Goal: Task Accomplishment & Management: Use online tool/utility

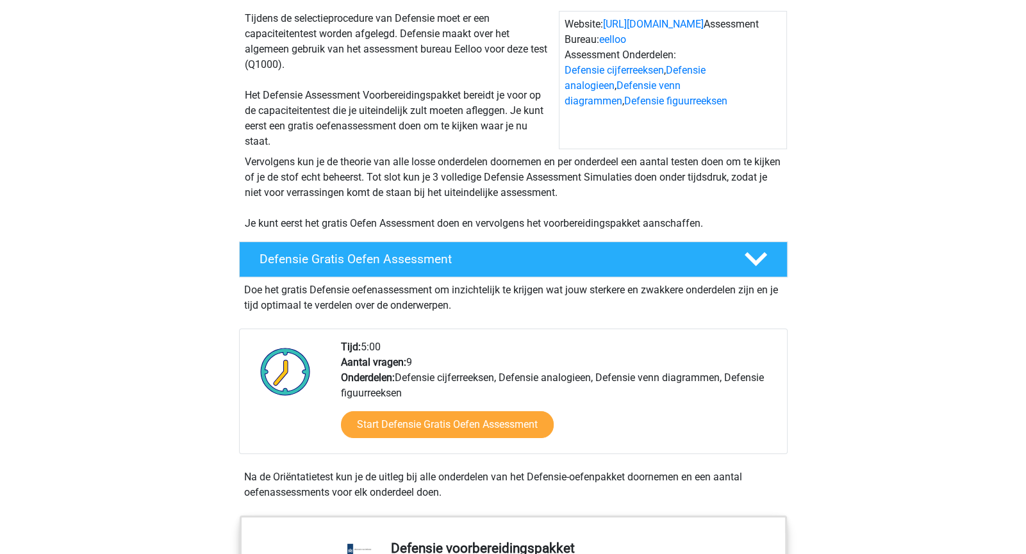
scroll to position [126, 0]
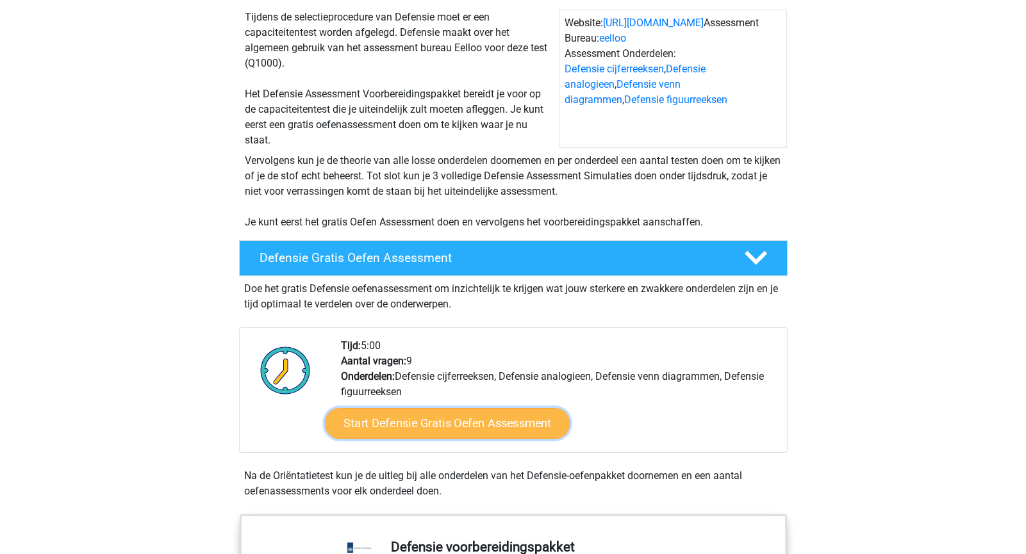
click at [430, 423] on link "Start Defensie Gratis Oefen Assessment" at bounding box center [447, 423] width 245 height 31
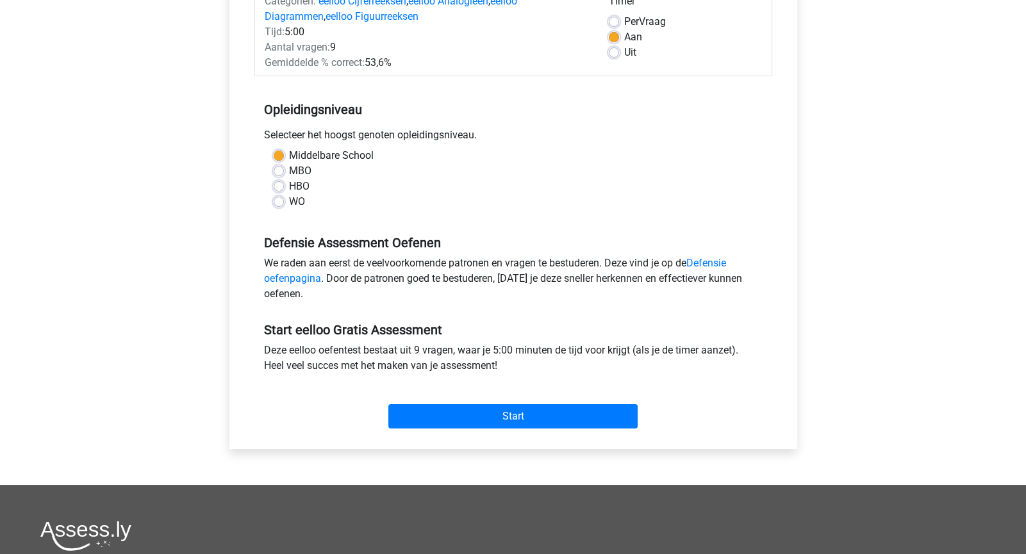
scroll to position [181, 0]
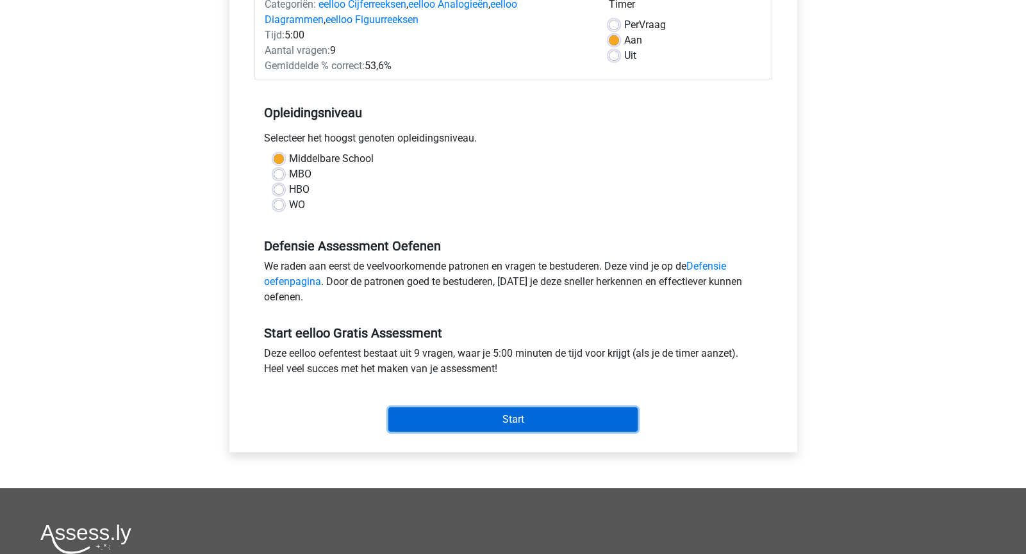
click at [402, 407] on input "Start" at bounding box center [512, 419] width 249 height 24
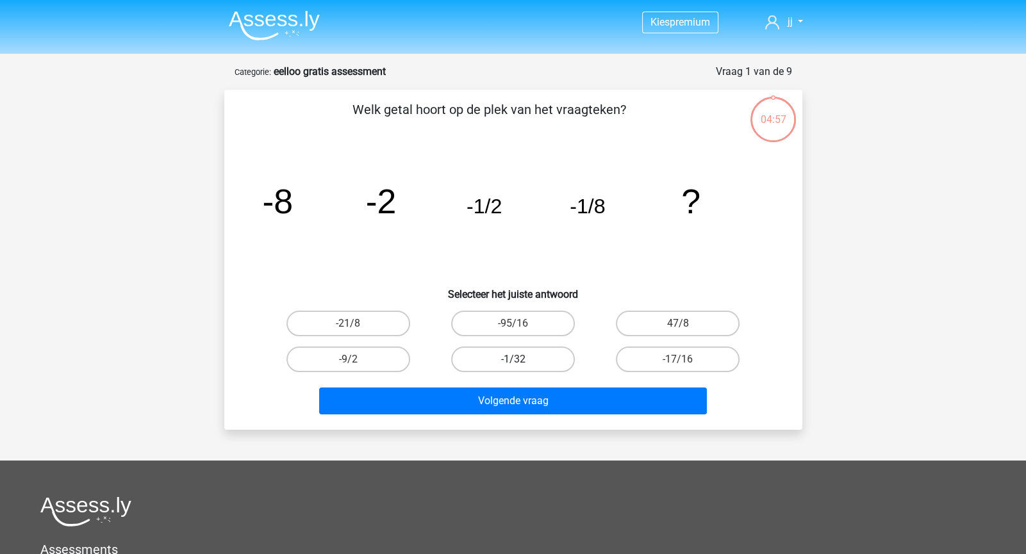
click at [540, 364] on label "-1/32" at bounding box center [513, 360] width 124 height 26
click at [521, 364] on input "-1/32" at bounding box center [516, 363] width 8 height 8
radio input "true"
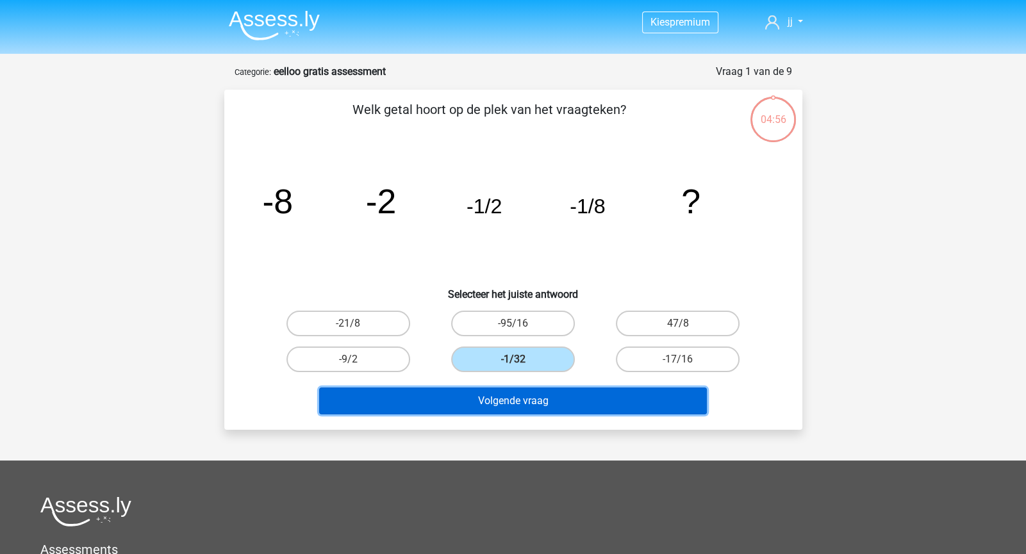
click at [546, 391] on button "Volgende vraag" at bounding box center [513, 401] width 388 height 27
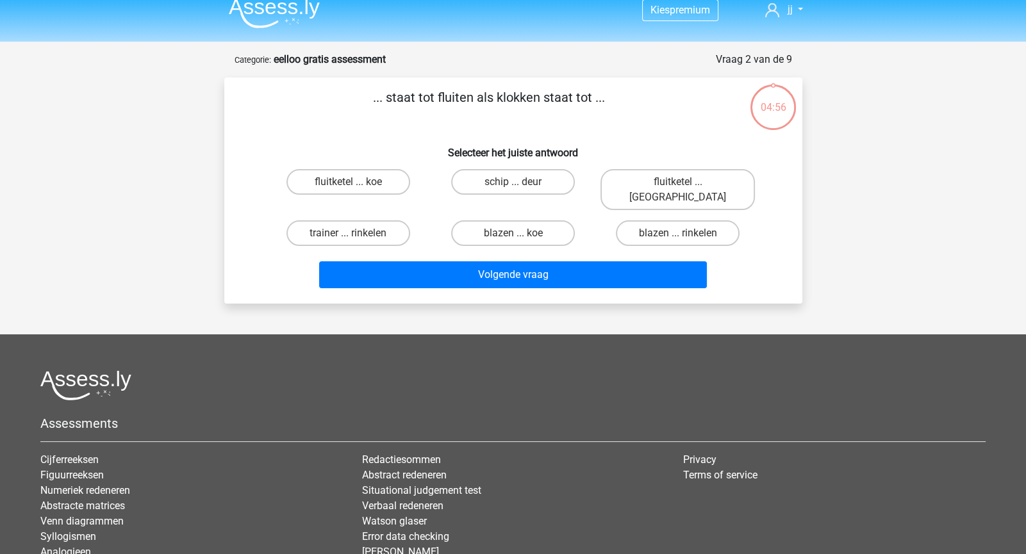
scroll to position [11, 0]
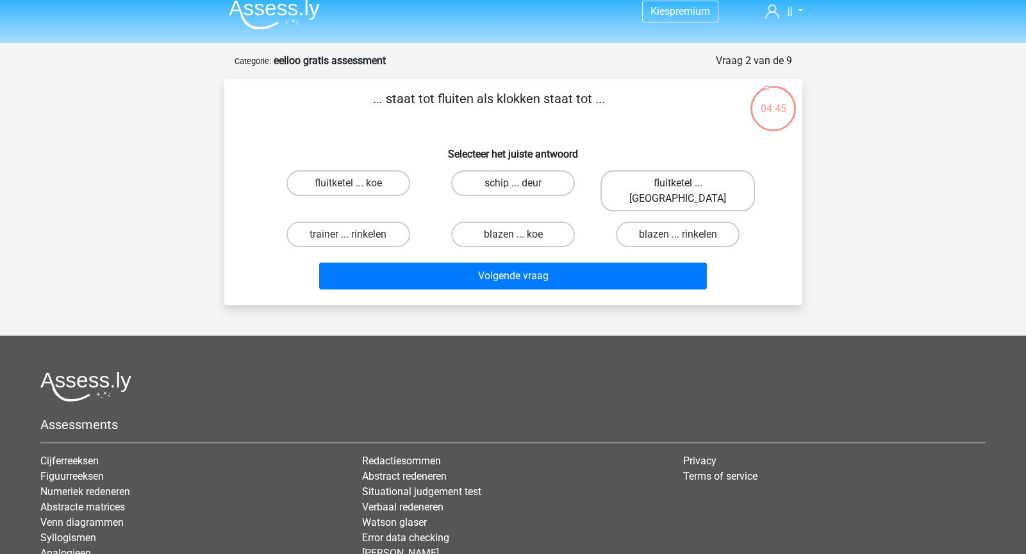
click at [659, 193] on label "fluitketel ... luiden" at bounding box center [677, 190] width 154 height 41
click at [678, 192] on input "fluitketel ... luiden" at bounding box center [682, 187] width 8 height 8
radio input "true"
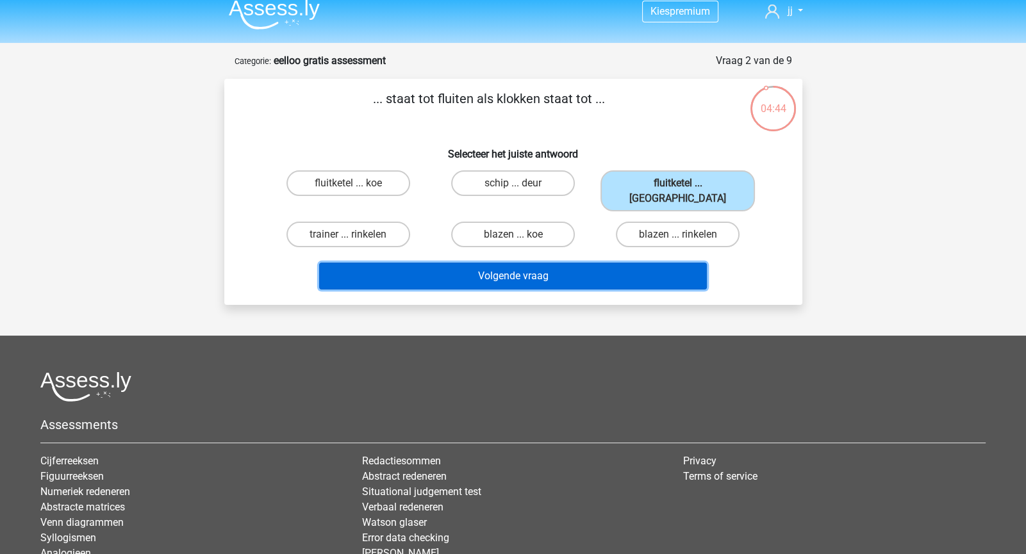
click at [642, 263] on button "Volgende vraag" at bounding box center [513, 276] width 388 height 27
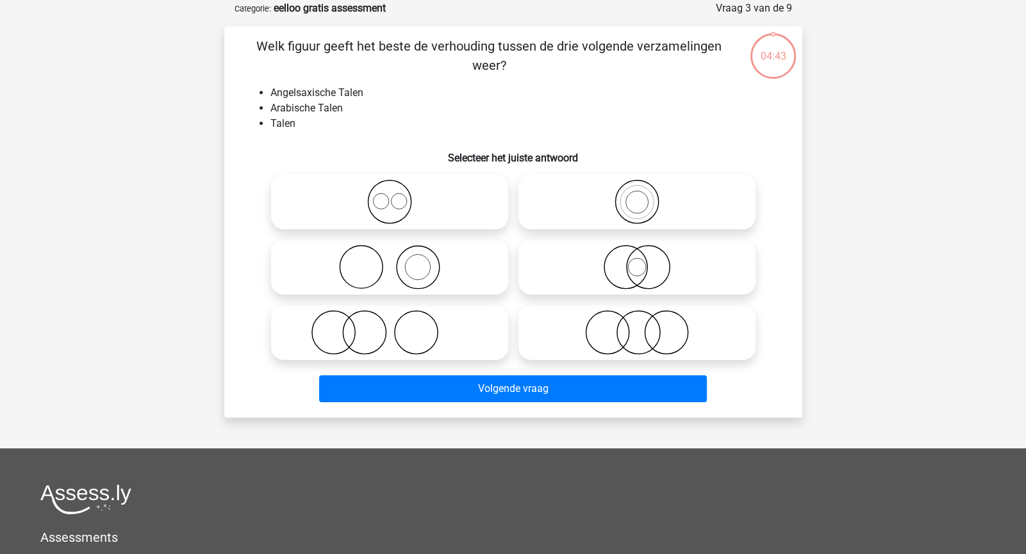
scroll to position [45, 0]
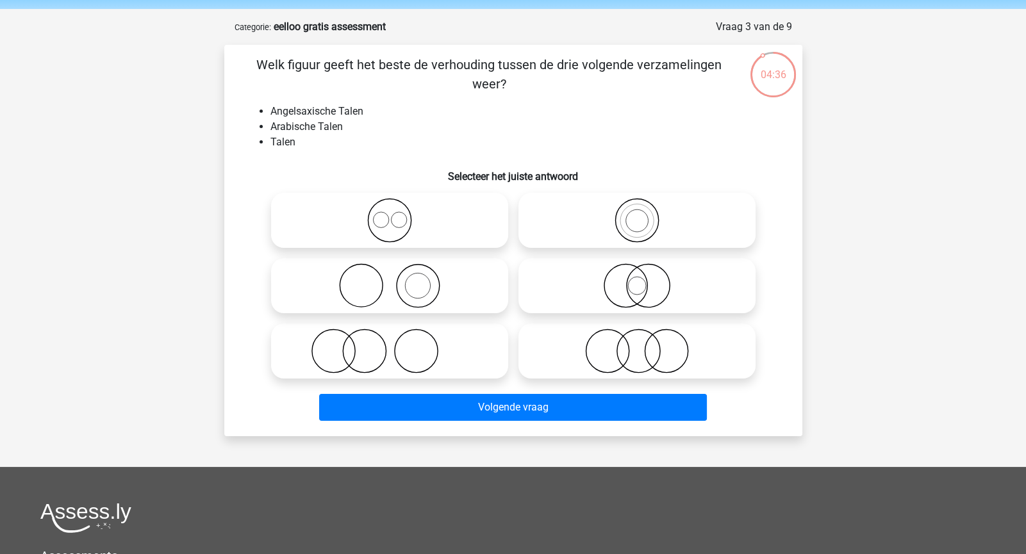
click at [401, 216] on icon at bounding box center [389, 220] width 227 height 45
click at [398, 214] on input "radio" at bounding box center [393, 210] width 8 height 8
radio input "true"
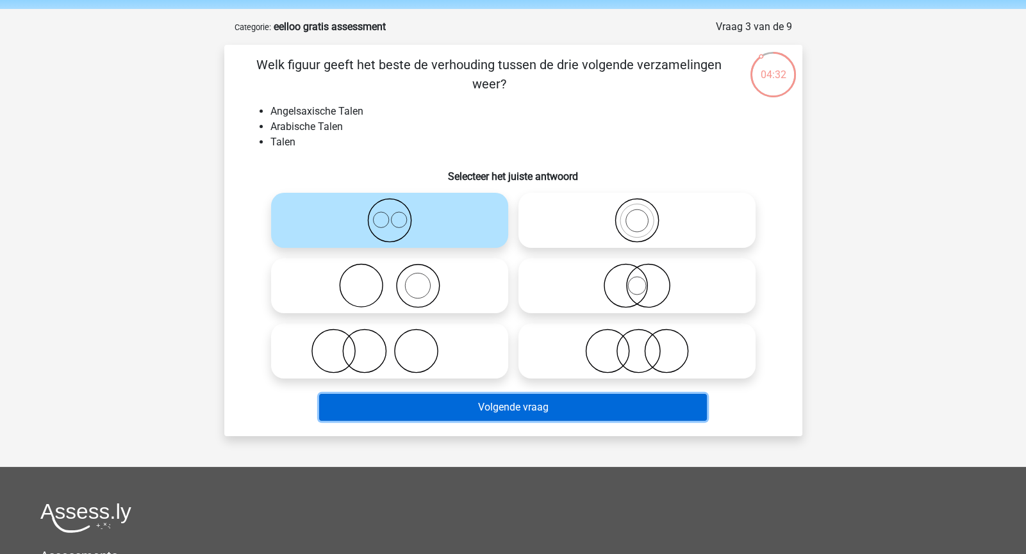
click at [481, 402] on button "Volgende vraag" at bounding box center [513, 407] width 388 height 27
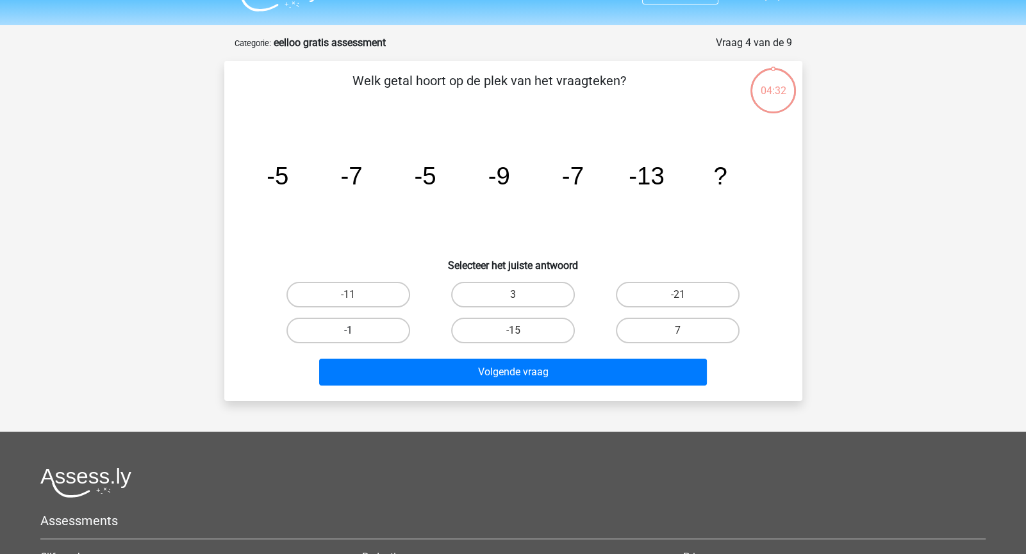
scroll to position [26, 0]
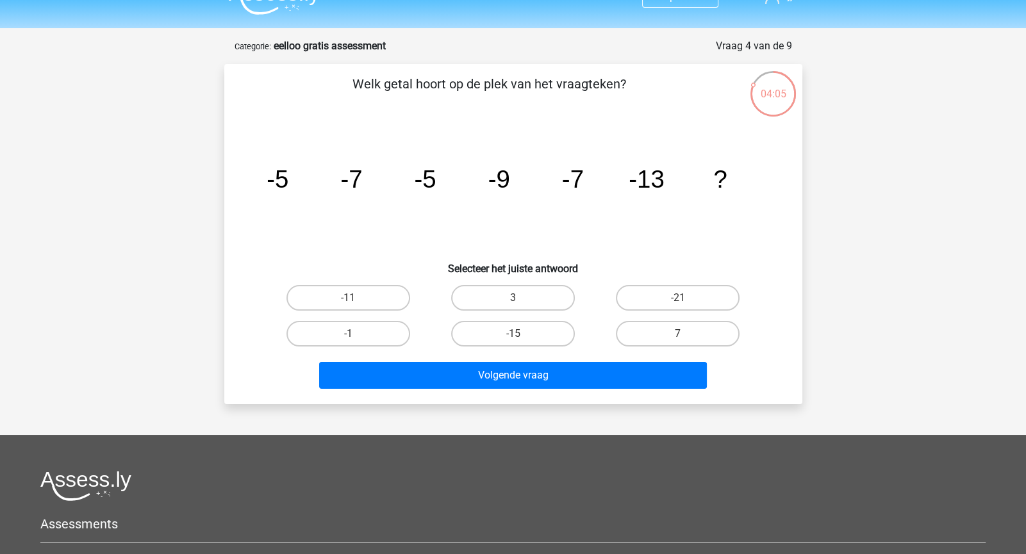
click at [336, 310] on div "-11" at bounding box center [348, 298] width 165 height 36
click at [332, 294] on label "-11" at bounding box center [348, 298] width 124 height 26
click at [348, 298] on input "-11" at bounding box center [352, 302] width 8 height 8
radio input "true"
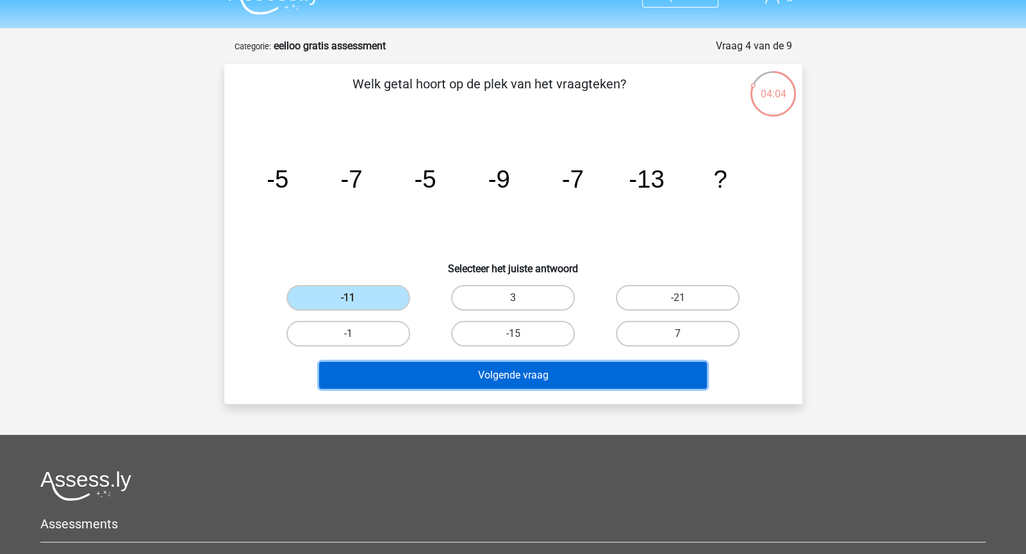
click at [410, 374] on button "Volgende vraag" at bounding box center [513, 375] width 388 height 27
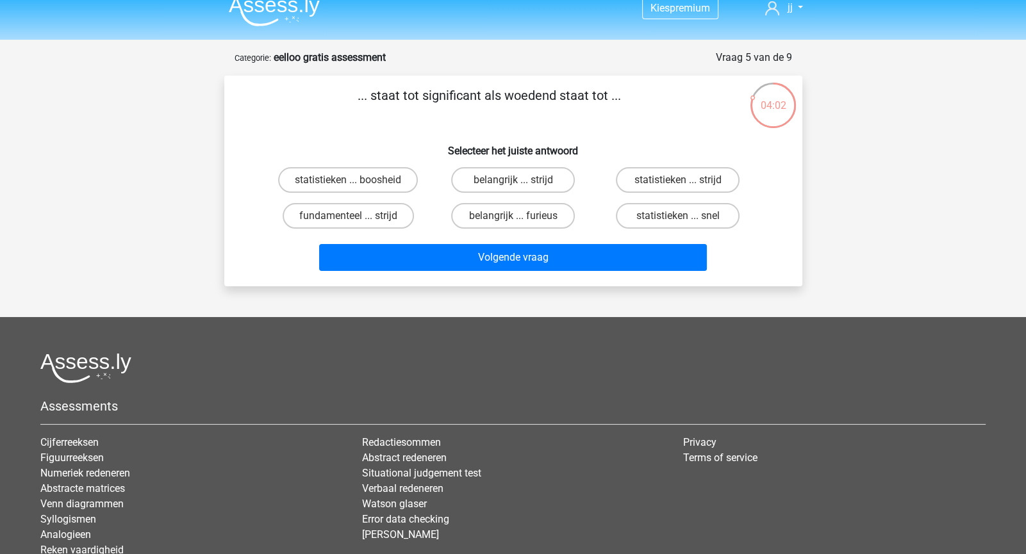
scroll to position [12, 0]
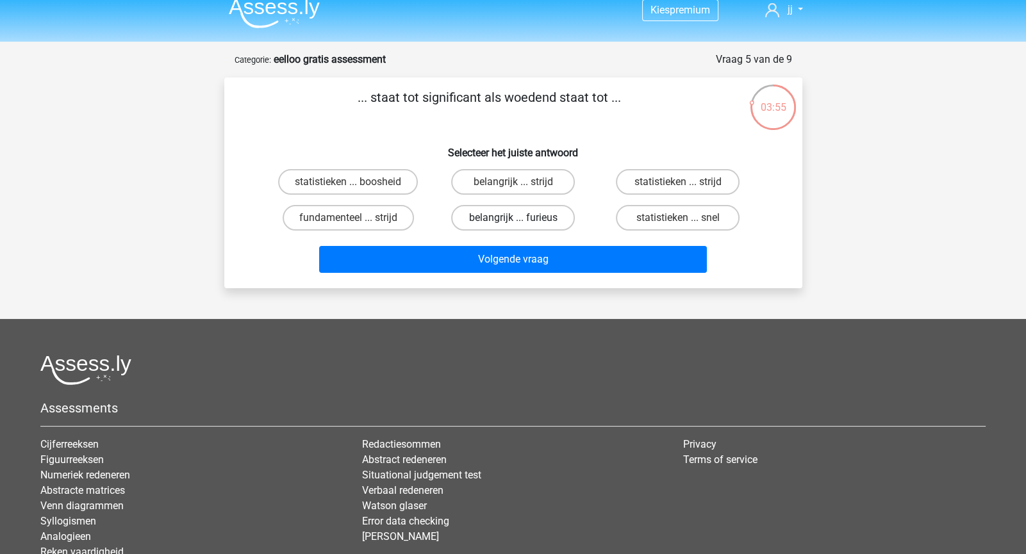
click at [471, 215] on label "belangrijk ... furieus" at bounding box center [513, 218] width 124 height 26
click at [512, 218] on input "belangrijk ... furieus" at bounding box center [516, 222] width 8 height 8
radio input "true"
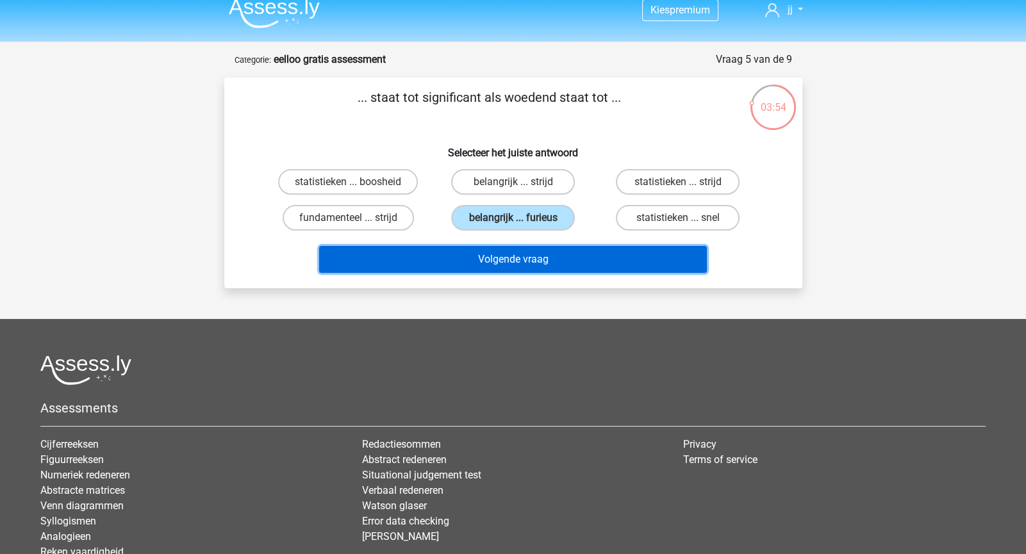
click at [486, 254] on button "Volgende vraag" at bounding box center [513, 259] width 388 height 27
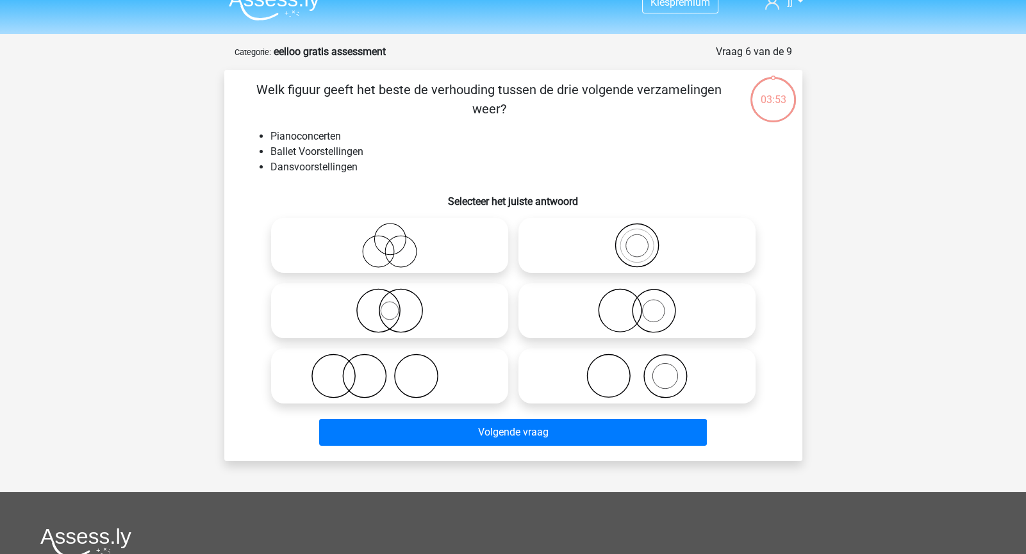
scroll to position [18, 0]
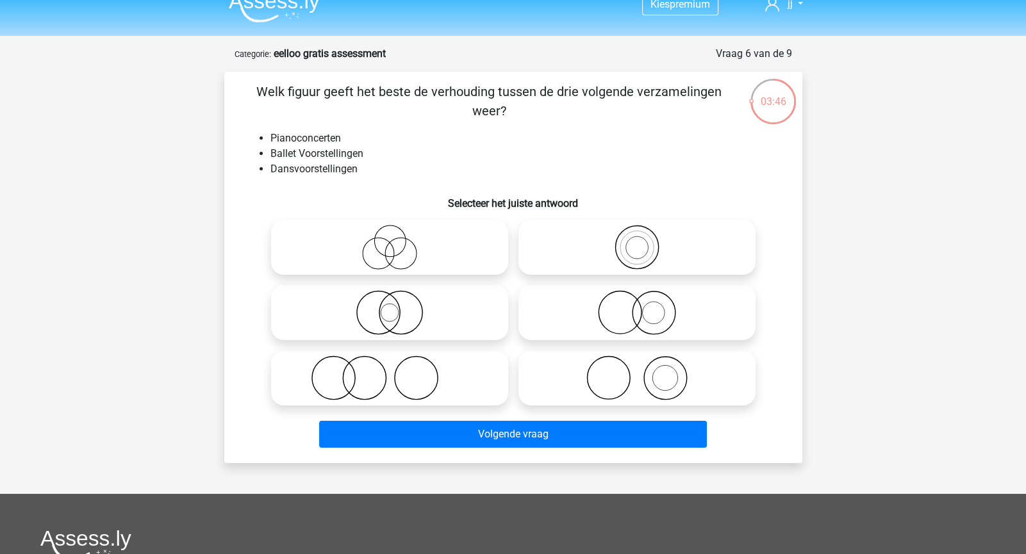
click at [612, 386] on icon at bounding box center [636, 378] width 227 height 45
click at [637, 372] on input "radio" at bounding box center [641, 367] width 8 height 8
radio input "true"
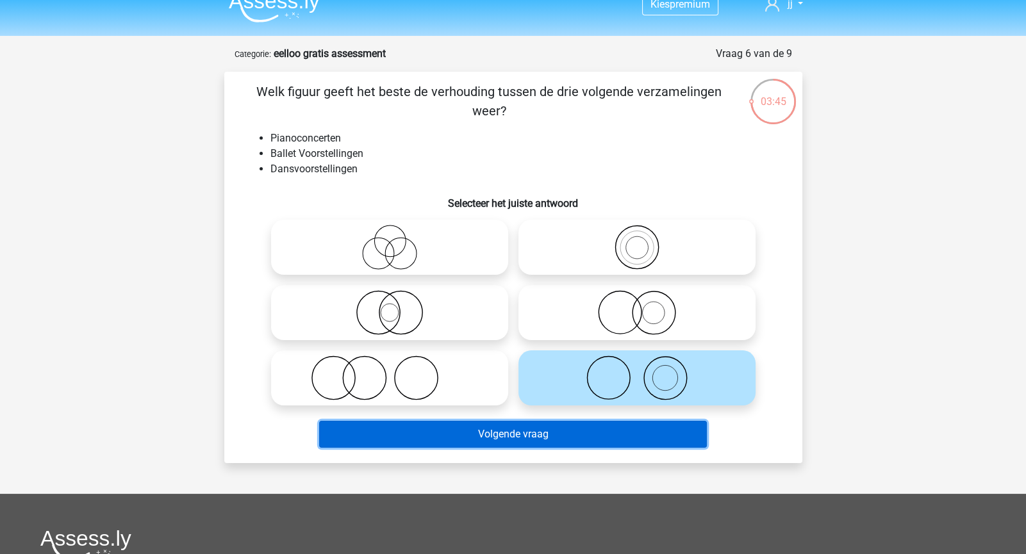
click at [598, 426] on button "Volgende vraag" at bounding box center [513, 434] width 388 height 27
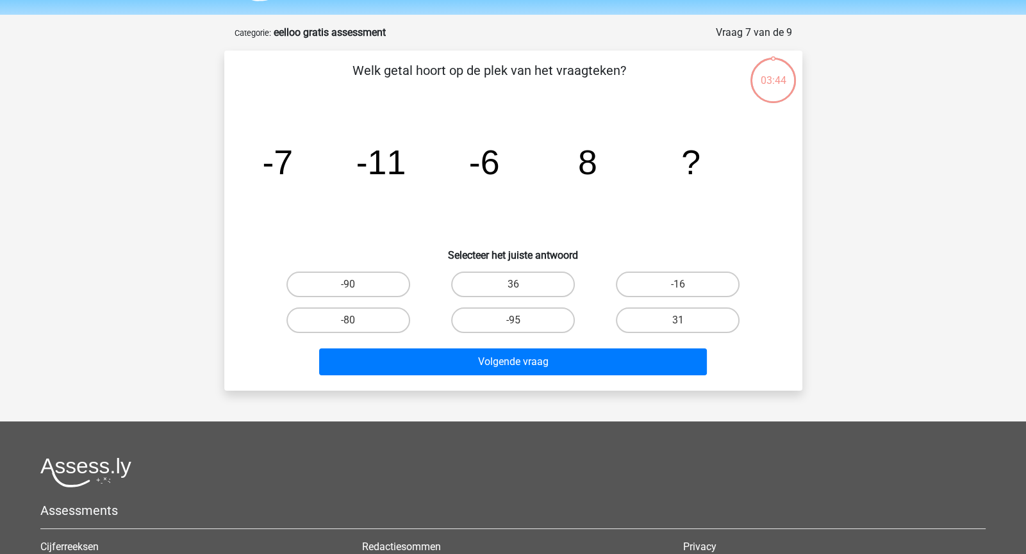
scroll to position [35, 0]
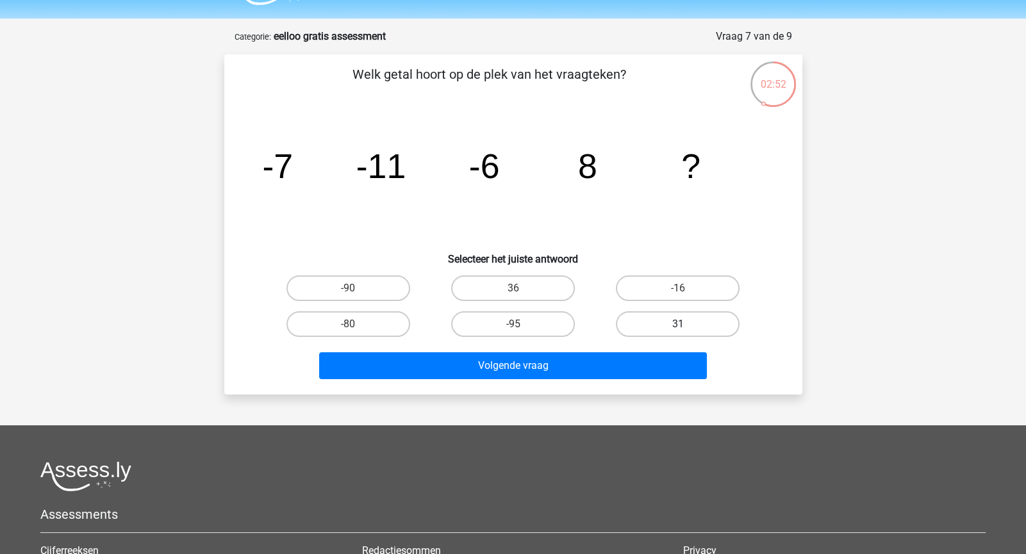
click at [661, 312] on label "31" at bounding box center [678, 324] width 124 height 26
click at [678, 324] on input "31" at bounding box center [682, 328] width 8 height 8
radio input "true"
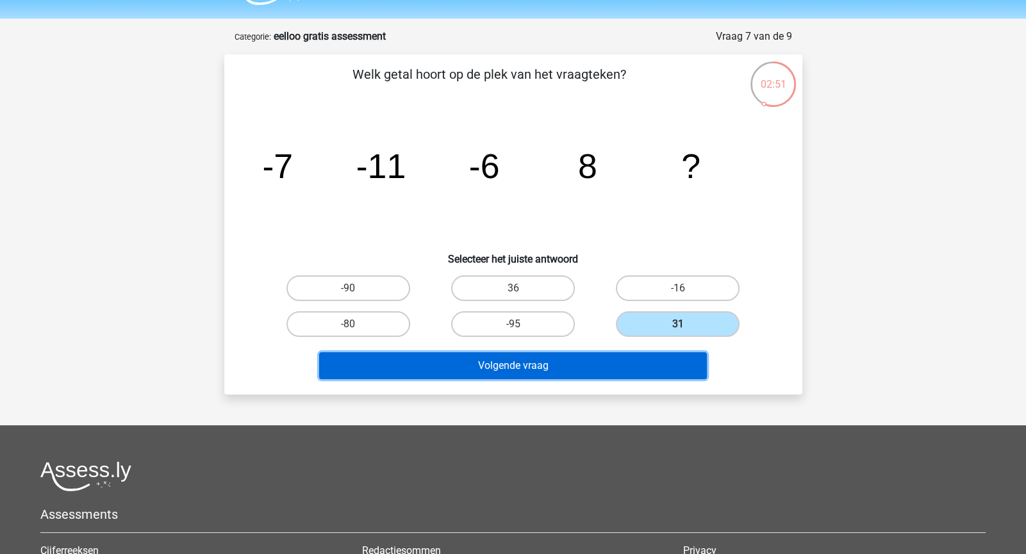
click at [656, 370] on button "Volgende vraag" at bounding box center [513, 365] width 388 height 27
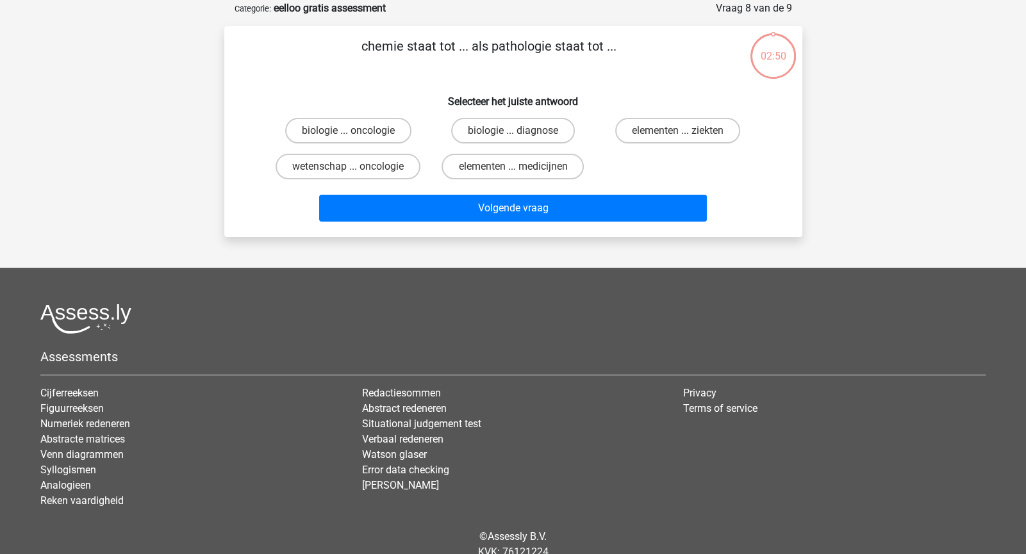
scroll to position [45, 0]
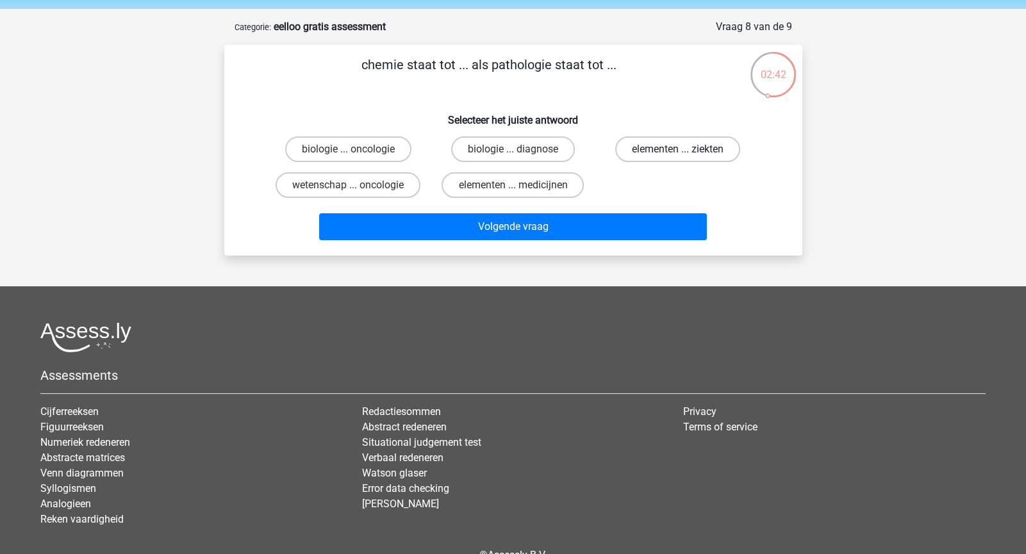
click at [629, 152] on label "elementen ... ziekten" at bounding box center [677, 149] width 125 height 26
click at [678, 152] on input "elementen ... ziekten" at bounding box center [682, 153] width 8 height 8
radio input "true"
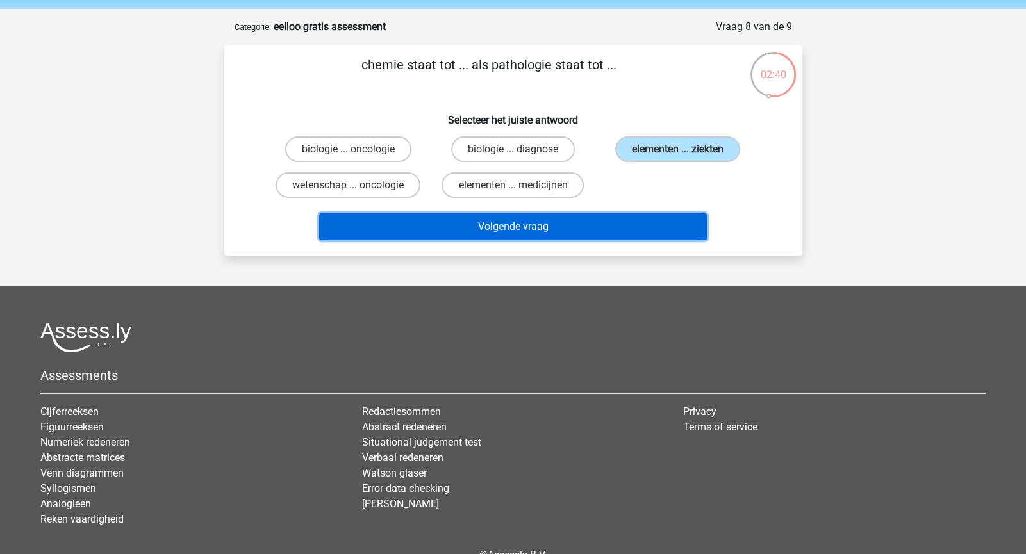
click at [595, 220] on button "Volgende vraag" at bounding box center [513, 226] width 388 height 27
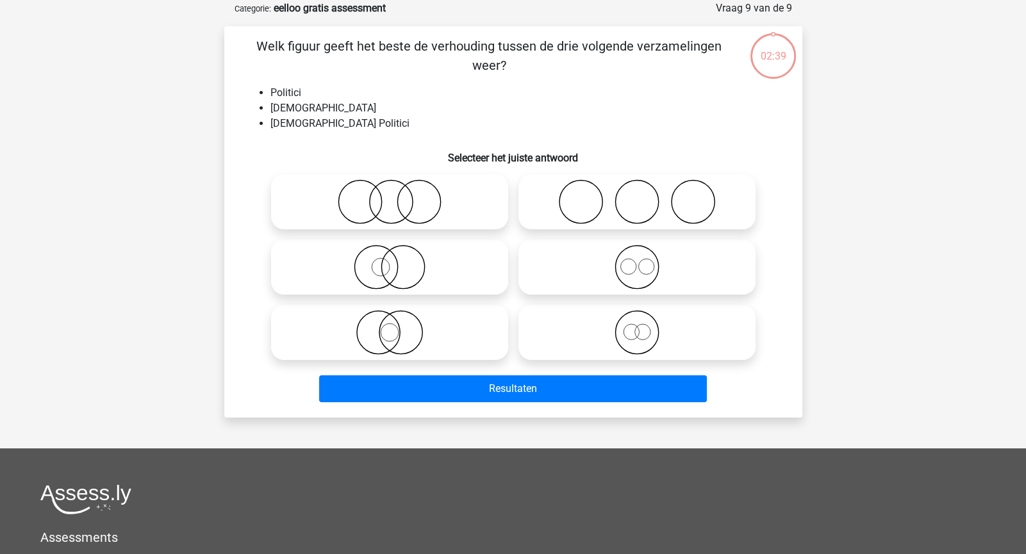
scroll to position [45, 0]
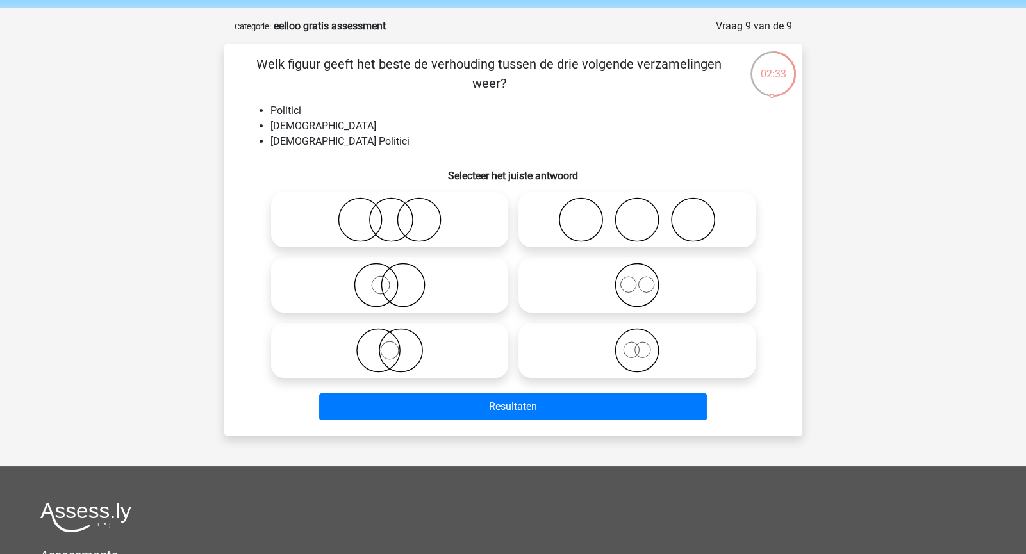
click at [421, 325] on label at bounding box center [389, 350] width 237 height 55
click at [398, 336] on input "radio" at bounding box center [393, 340] width 8 height 8
radio input "true"
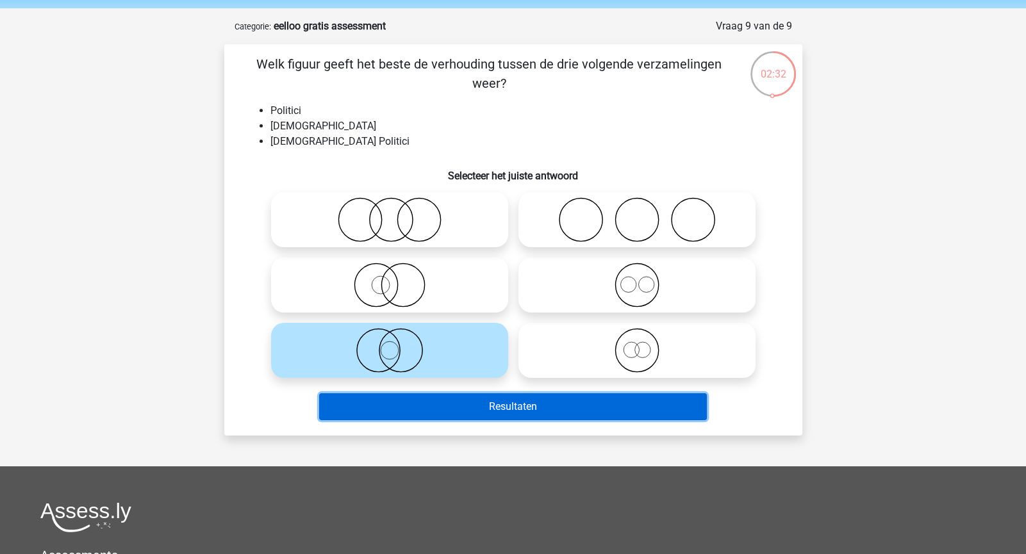
click at [460, 404] on button "Resultaten" at bounding box center [513, 406] width 388 height 27
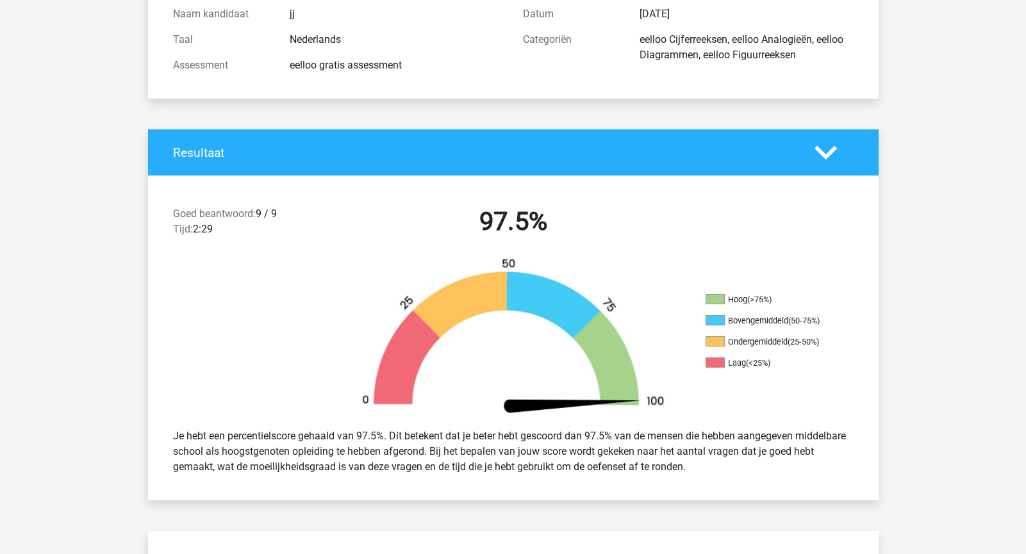
scroll to position [145, 0]
